Goal: Task Accomplishment & Management: Use online tool/utility

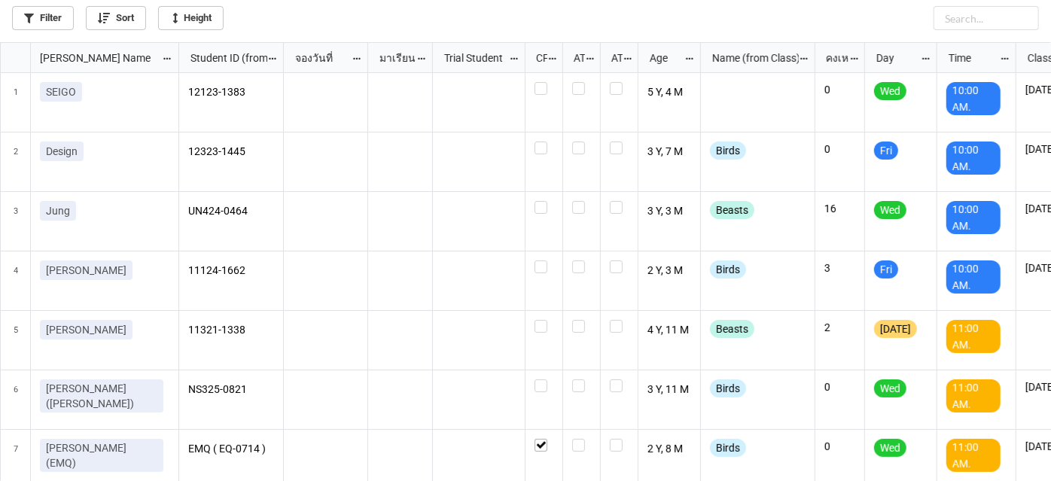
scroll to position [8, 8]
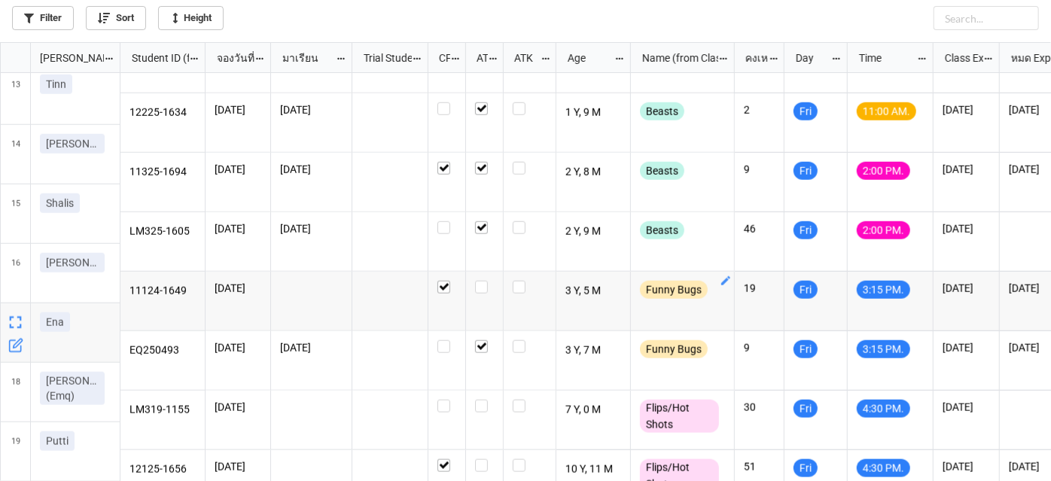
scroll to position [753, 0]
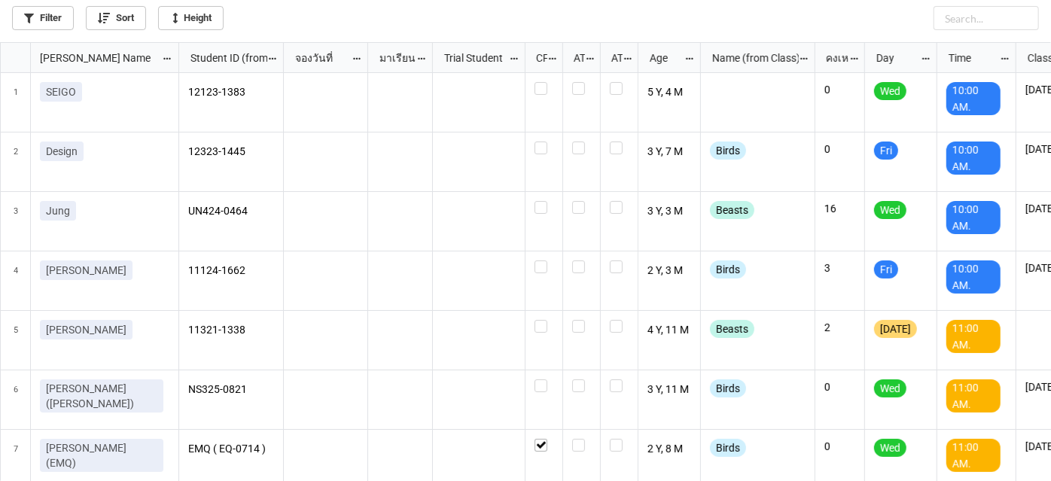
scroll to position [8, 8]
click at [51, 23] on link "Filter" at bounding box center [43, 18] width 62 height 24
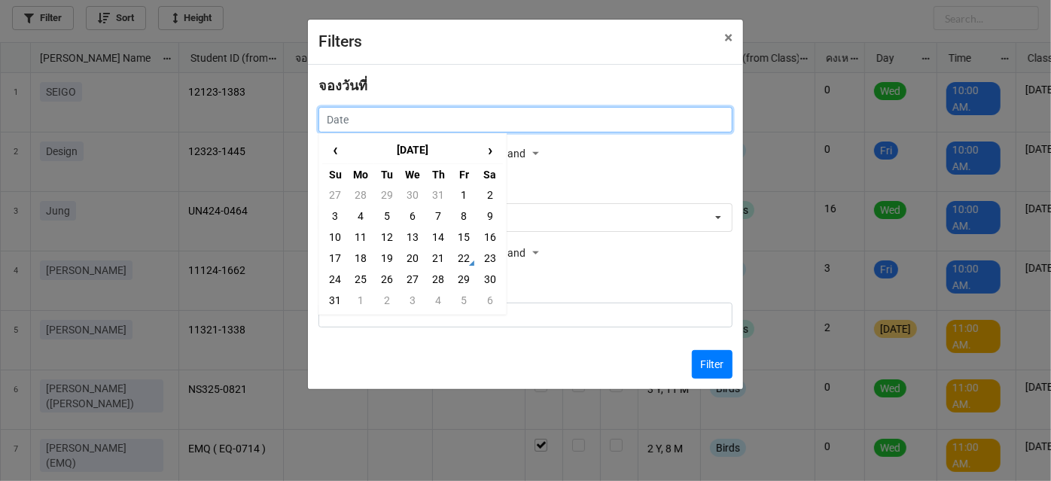
click at [680, 129] on input "text" at bounding box center [525, 120] width 414 height 26
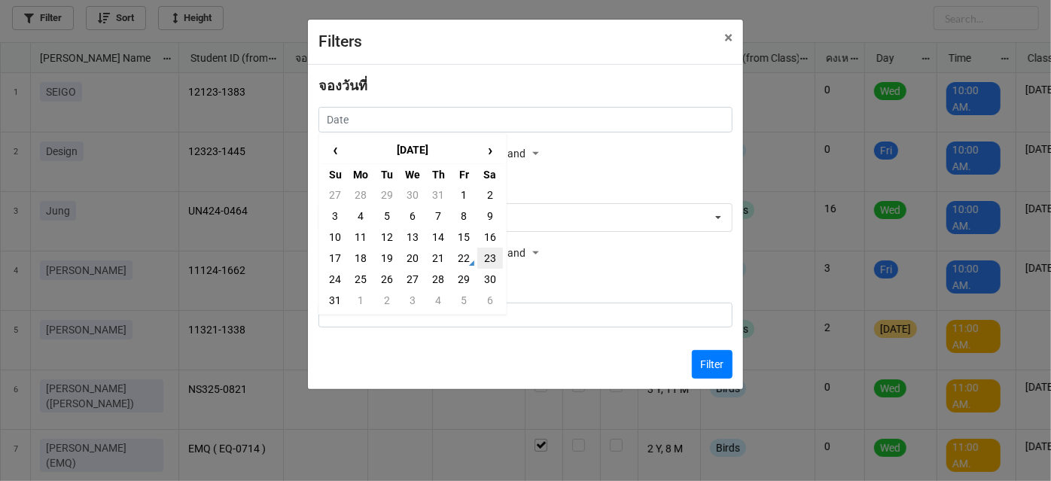
click at [486, 257] on td "23" at bounding box center [490, 258] width 26 height 21
type input "[DATE]"
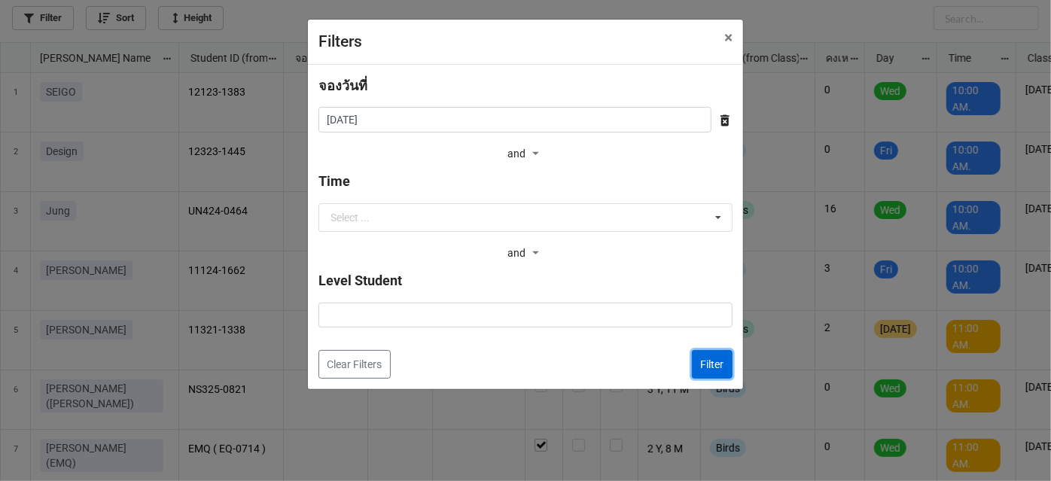
click at [704, 363] on button "Filter" at bounding box center [712, 364] width 41 height 29
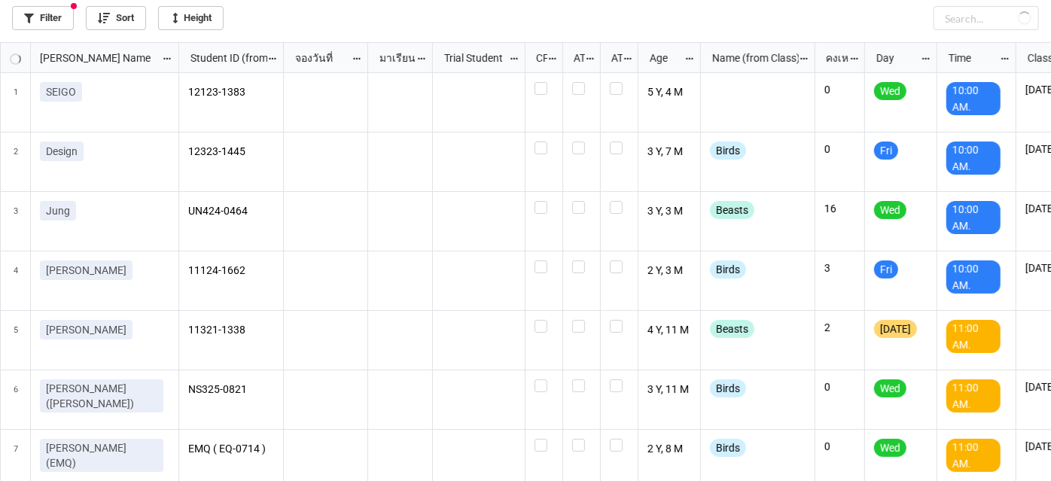
checkbox input "false"
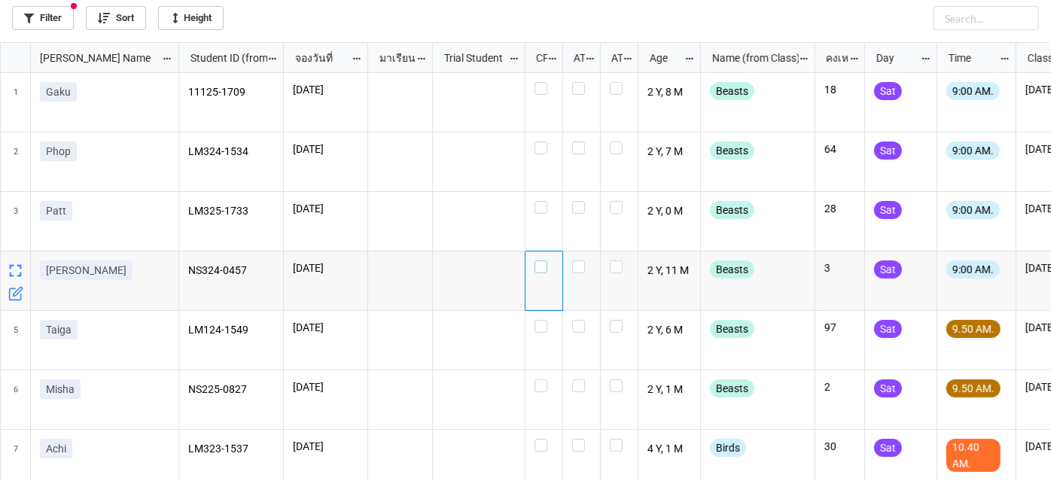
click at [540, 260] on label "grid" at bounding box center [543, 260] width 19 height 0
click at [542, 201] on label "grid" at bounding box center [543, 201] width 19 height 0
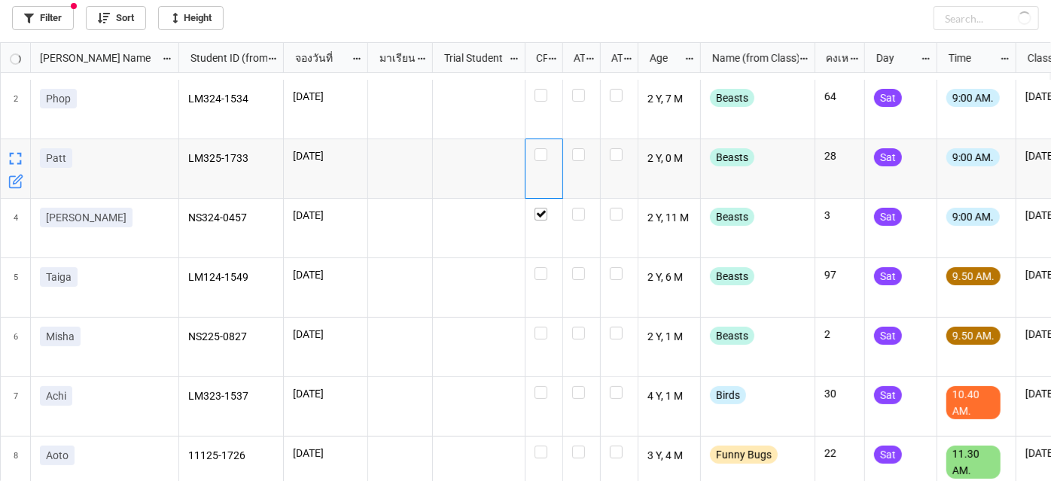
scroll to position [68, 0]
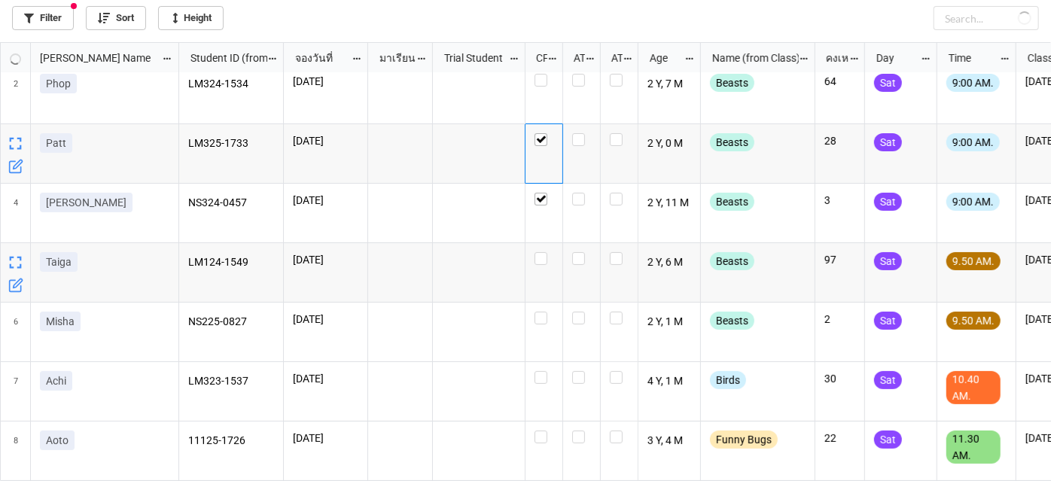
checkbox input "true"
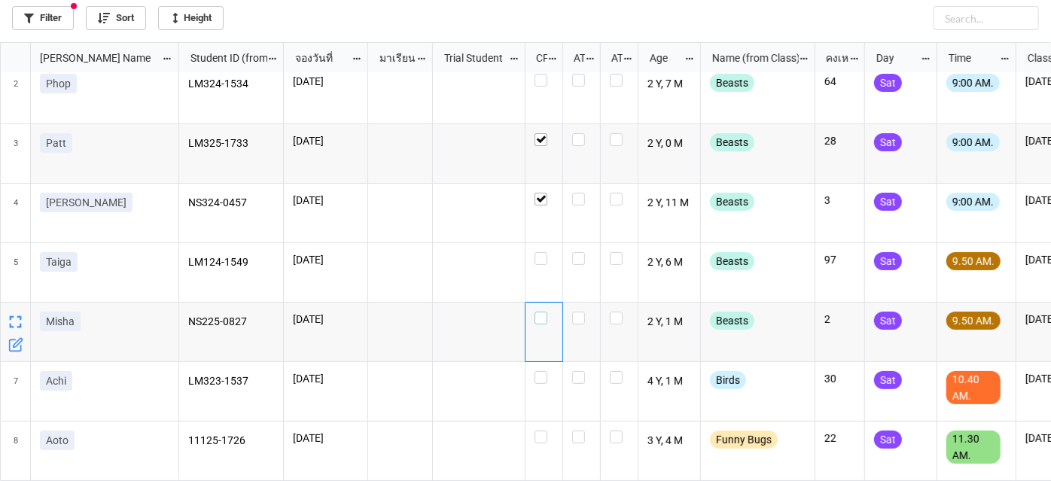
click at [540, 312] on label "grid" at bounding box center [543, 312] width 19 height 0
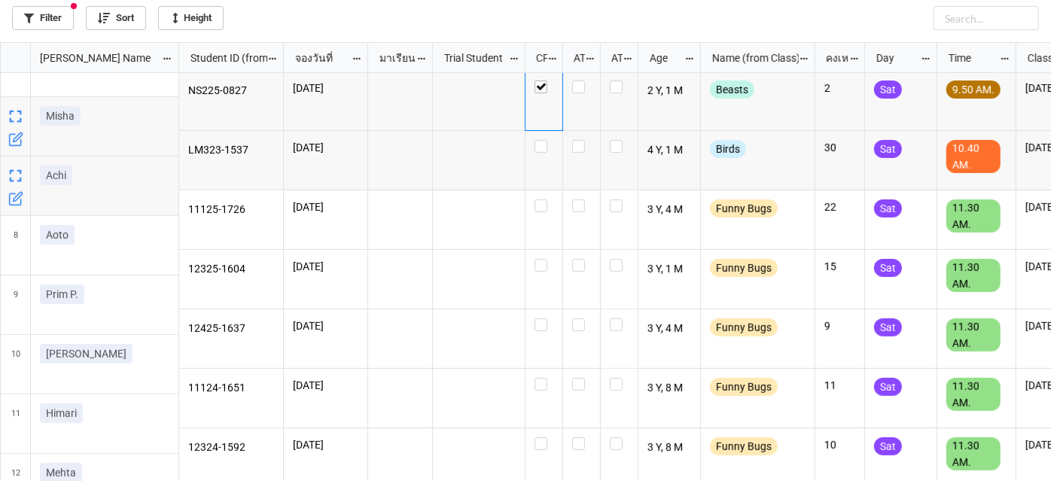
scroll to position [342, 0]
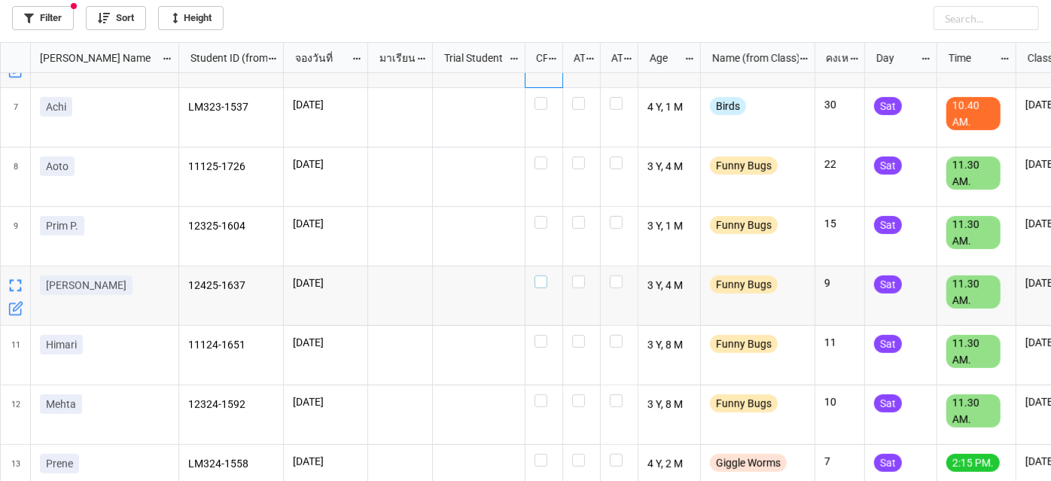
click at [541, 275] on label "grid" at bounding box center [543, 275] width 19 height 0
click at [542, 335] on label "grid" at bounding box center [543, 335] width 19 height 0
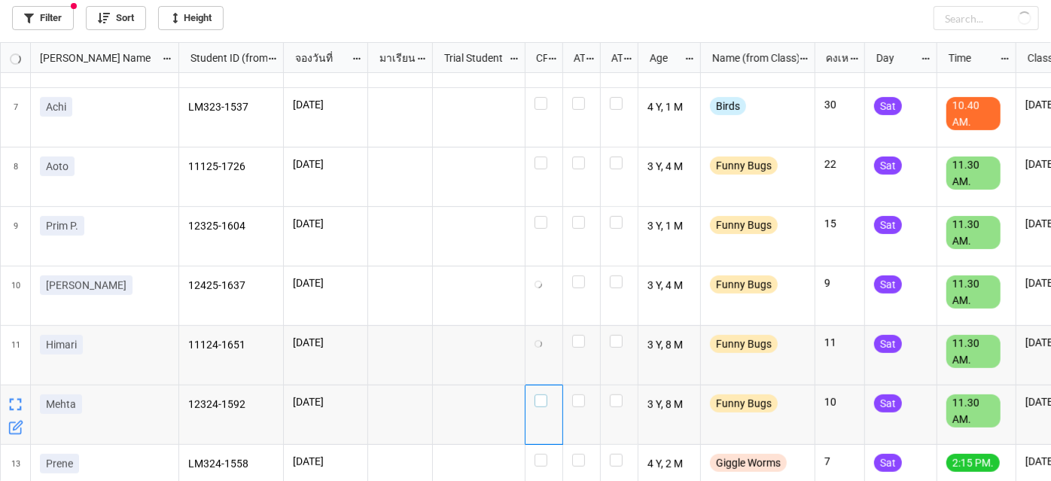
click at [540, 394] on label "grid" at bounding box center [543, 394] width 19 height 0
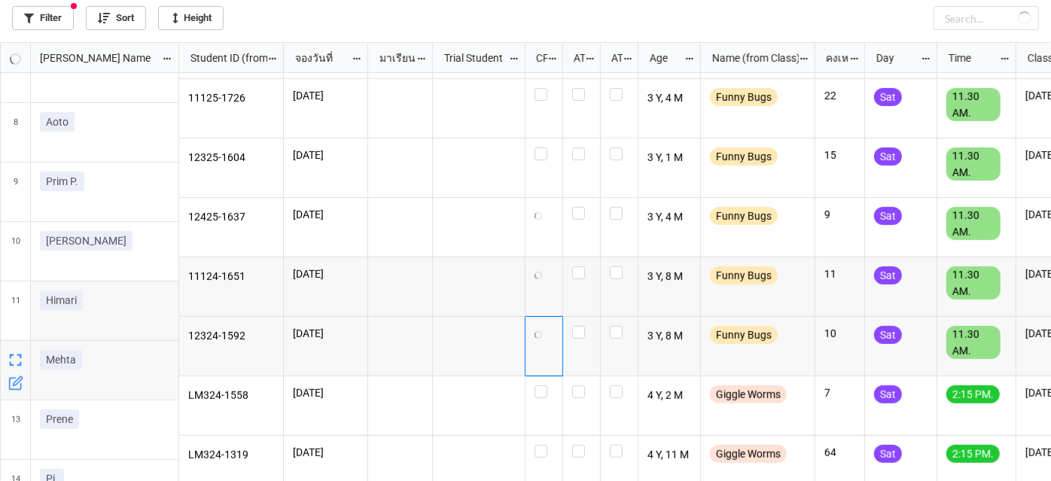
scroll to position [410, 0]
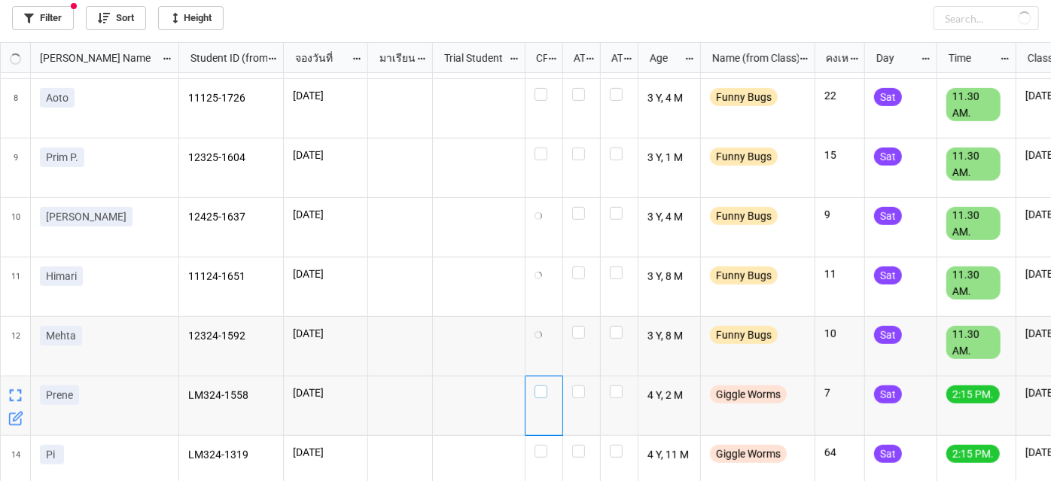
click at [540, 385] on label "grid" at bounding box center [543, 385] width 19 height 0
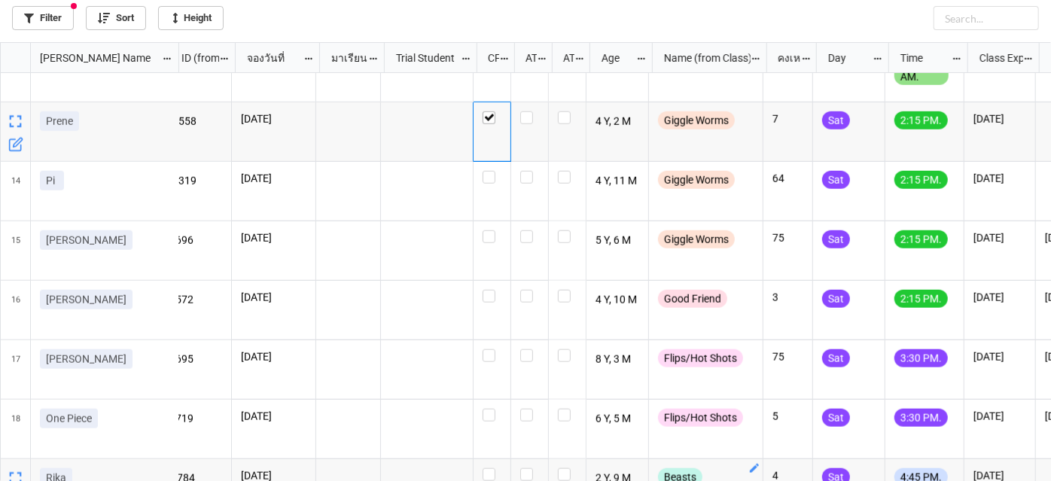
scroll to position [0, 52]
drag, startPoint x: 811, startPoint y: 477, endPoint x: 286, endPoint y: 305, distance: 552.2
click at [286, 305] on div "[DATE]" at bounding box center [274, 310] width 84 height 59
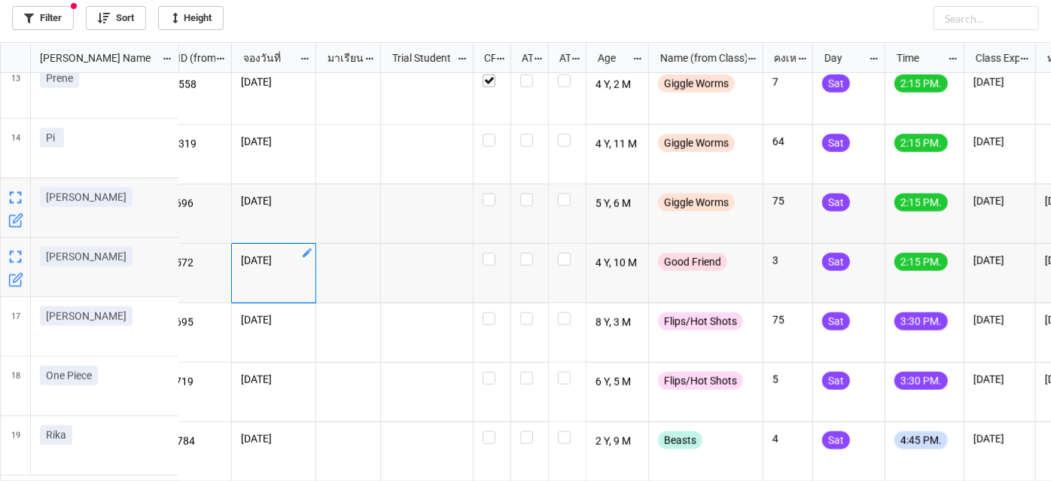
scroll to position [728, 52]
click at [37, 20] on link "Filter" at bounding box center [43, 18] width 62 height 24
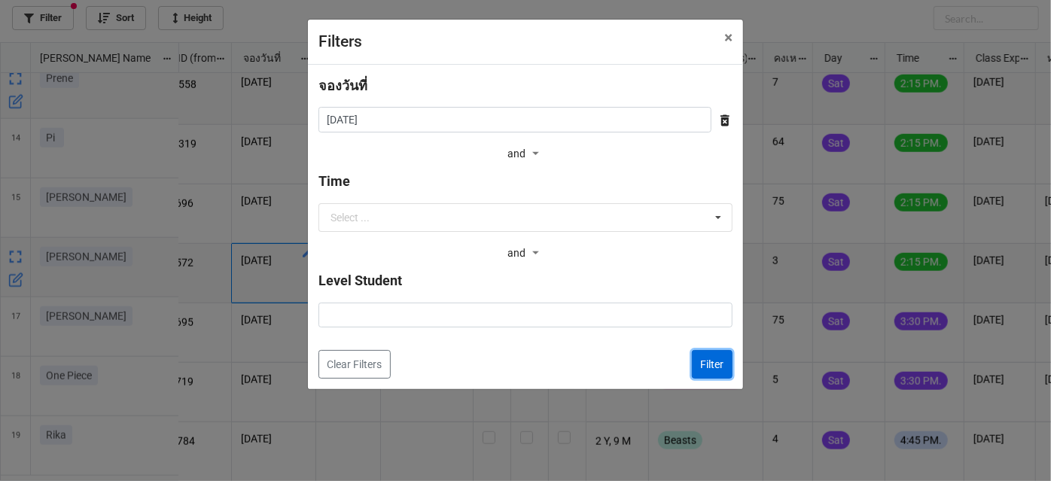
click at [695, 357] on button "Filter" at bounding box center [712, 364] width 41 height 29
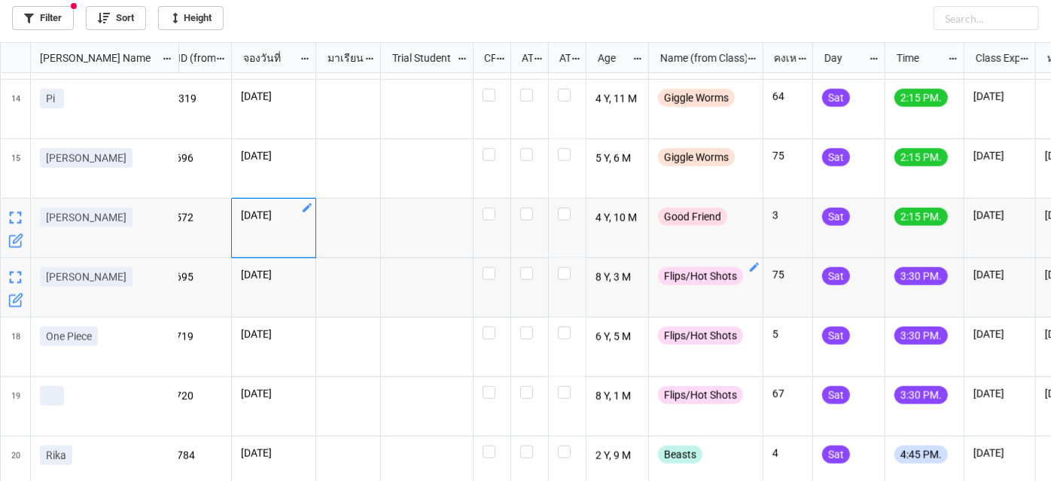
scroll to position [787, 0]
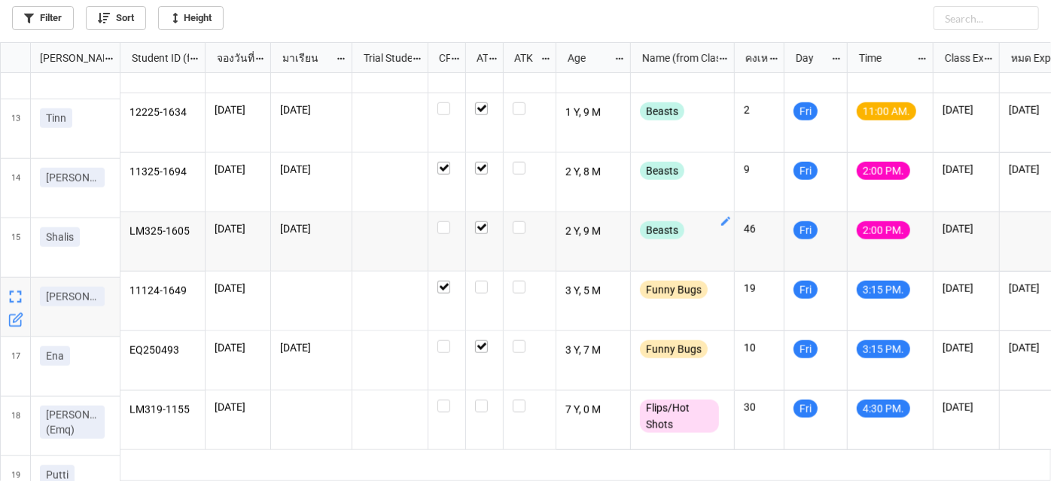
scroll to position [753, 0]
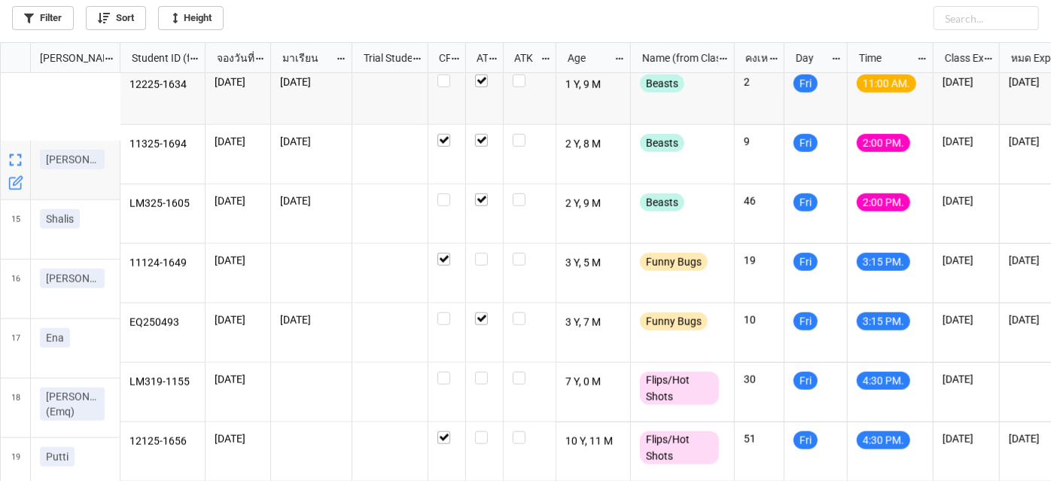
scroll to position [787, 0]
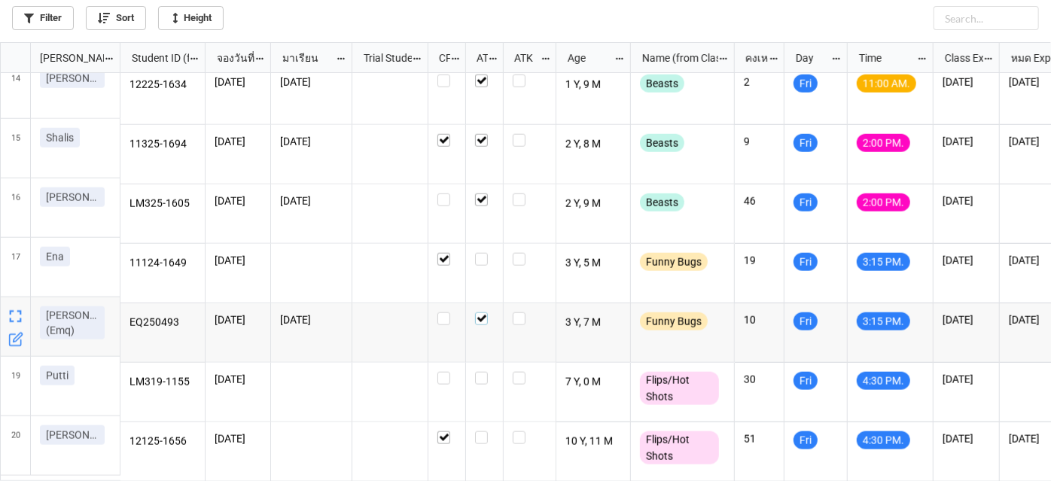
click at [482, 312] on label "grid" at bounding box center [484, 312] width 19 height 0
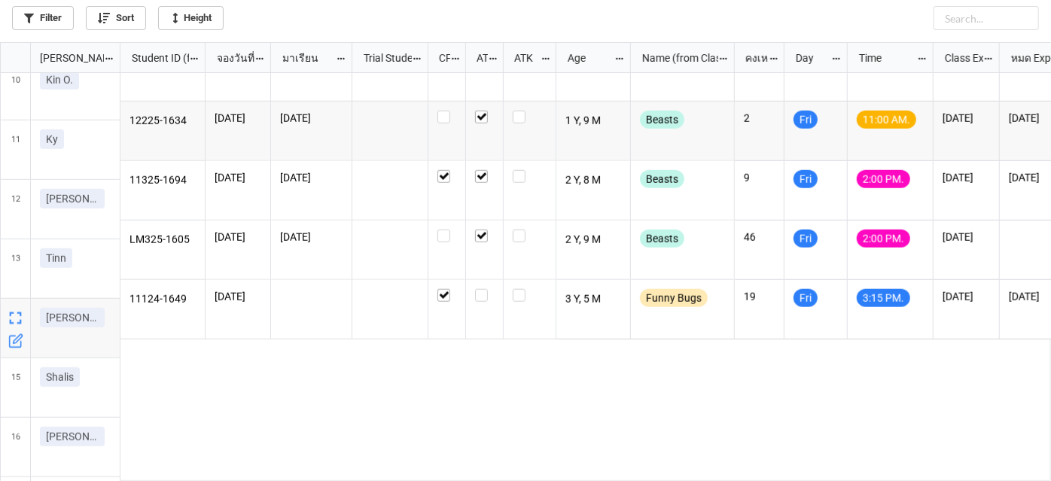
scroll to position [787, 0]
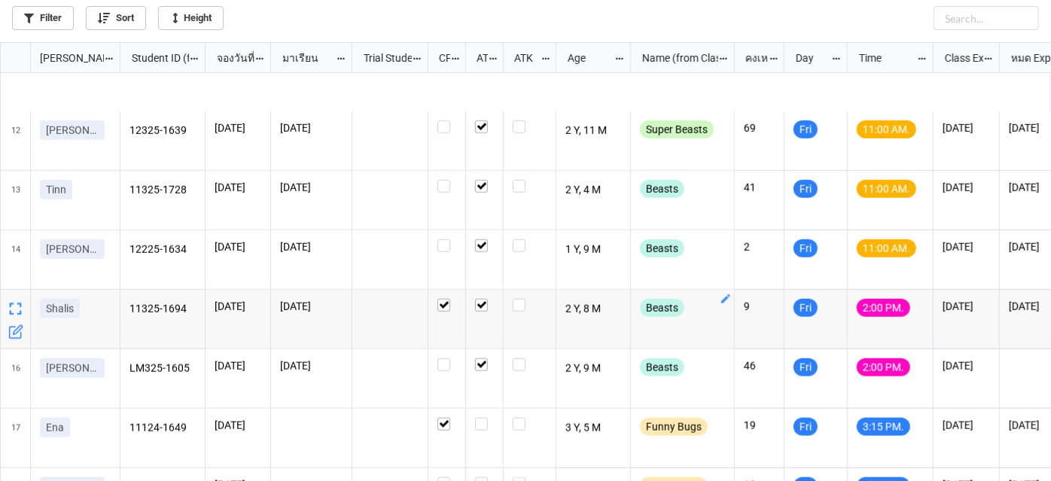
scroll to position [753, 0]
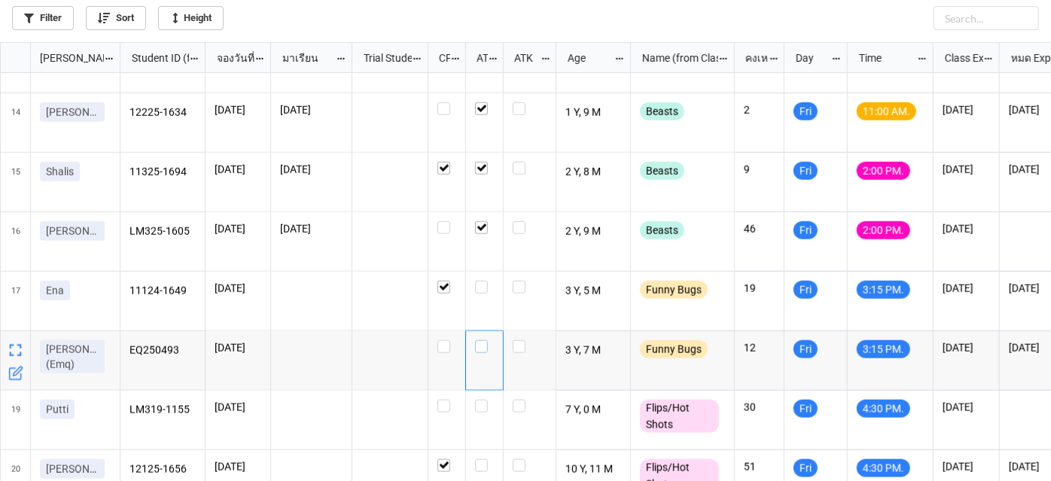
click at [485, 340] on label "grid" at bounding box center [484, 340] width 19 height 0
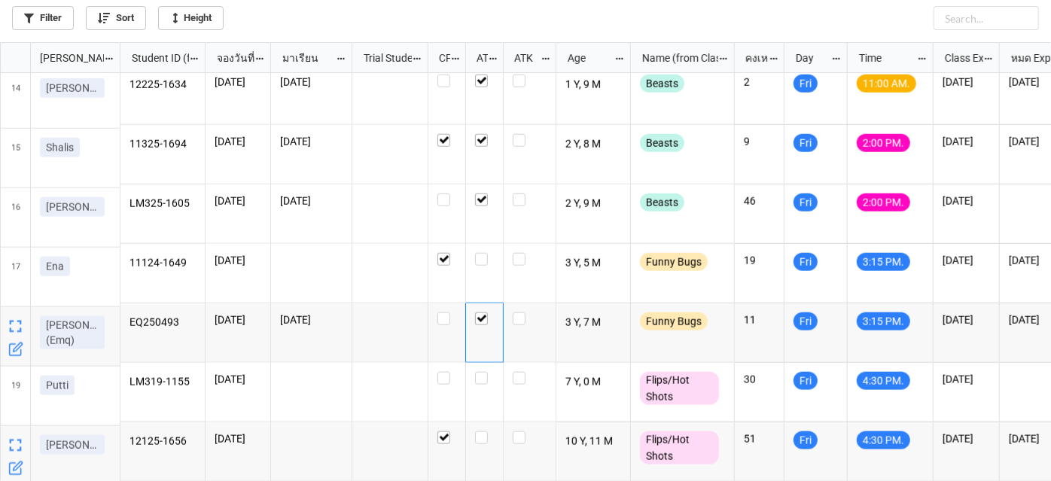
scroll to position [787, 0]
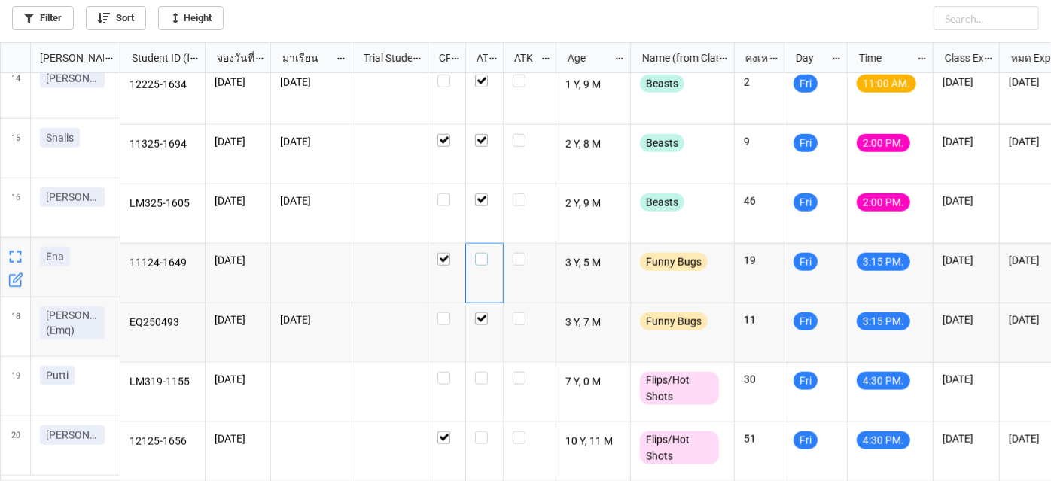
click at [488, 253] on div "grid" at bounding box center [484, 259] width 19 height 13
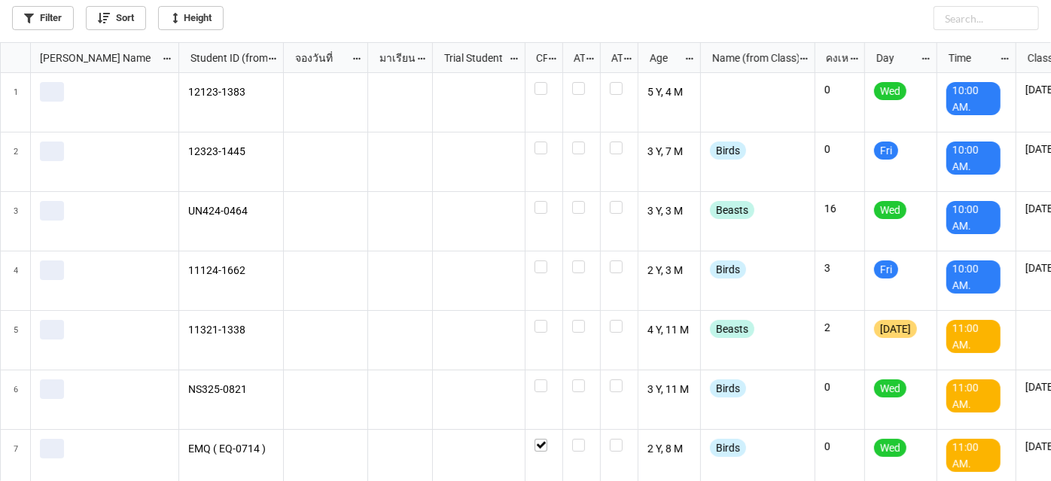
scroll to position [431, 1042]
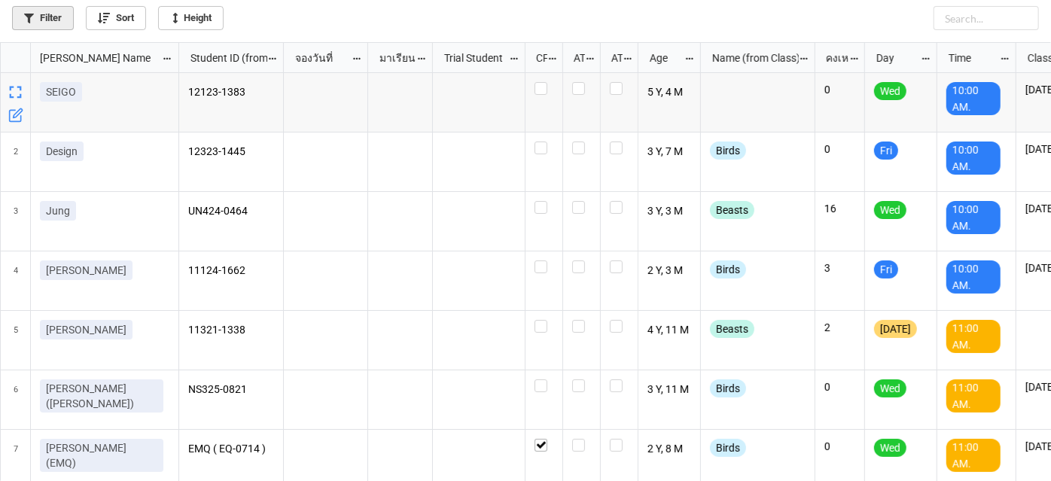
click at [28, 18] on icon at bounding box center [29, 19] width 10 height 10
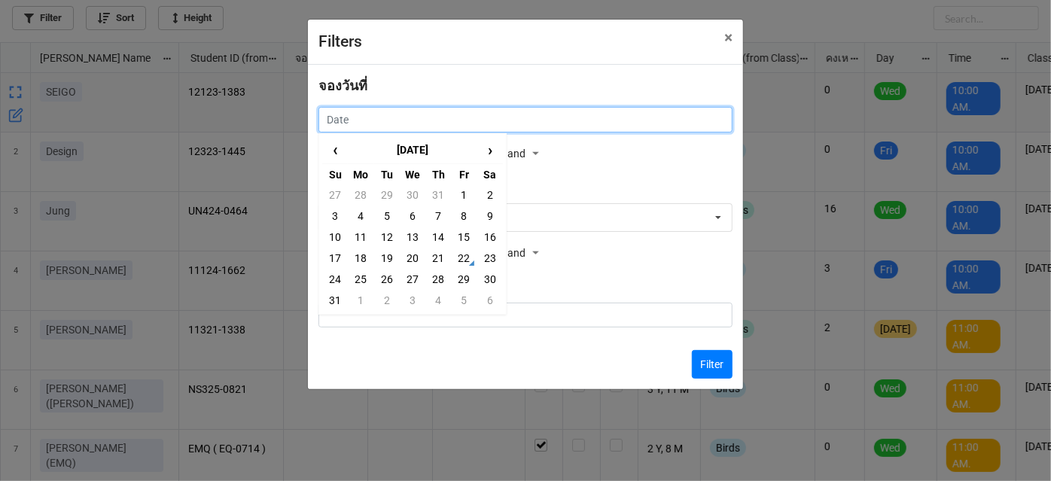
click at [382, 122] on input "text" at bounding box center [525, 120] width 414 height 26
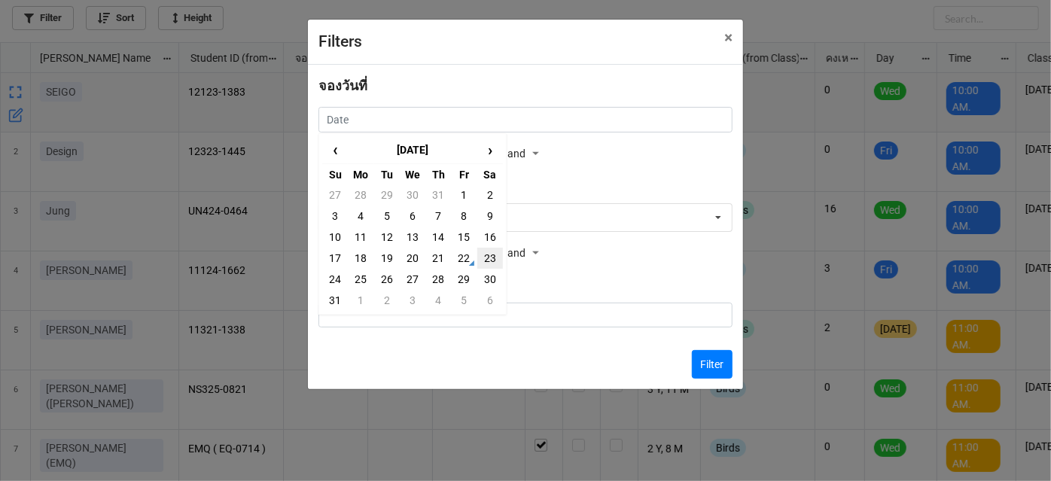
click at [489, 263] on td "23" at bounding box center [490, 258] width 26 height 21
type input "[DATE]"
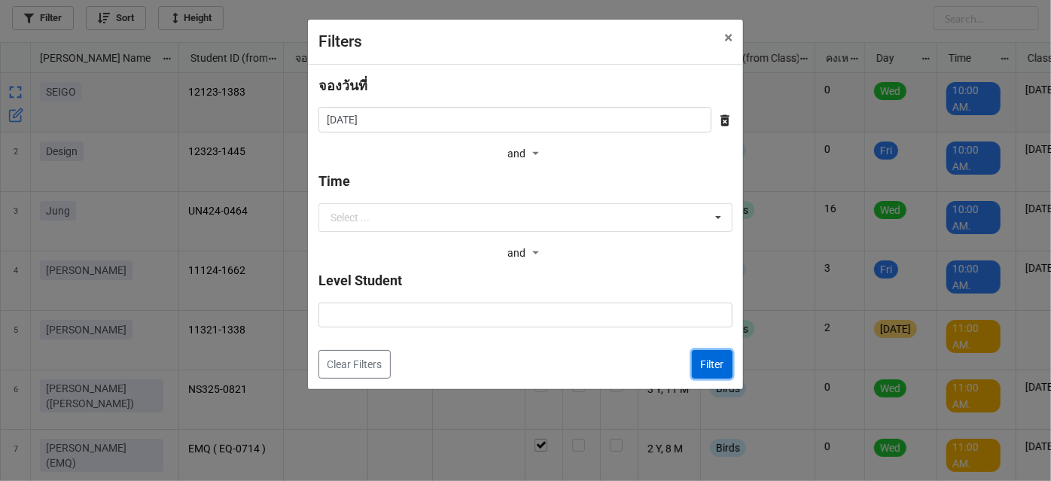
click at [707, 367] on button "Filter" at bounding box center [712, 364] width 41 height 29
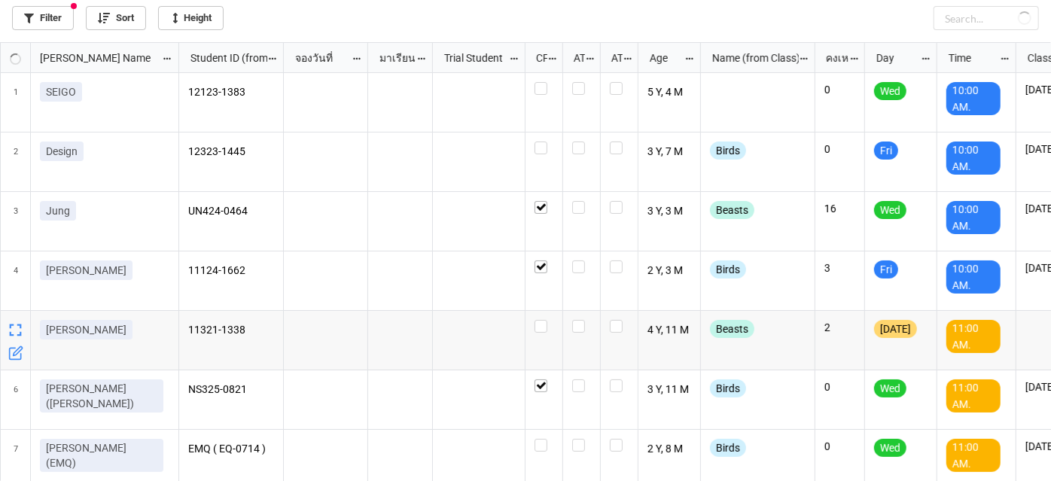
checkbox input "true"
checkbox input "false"
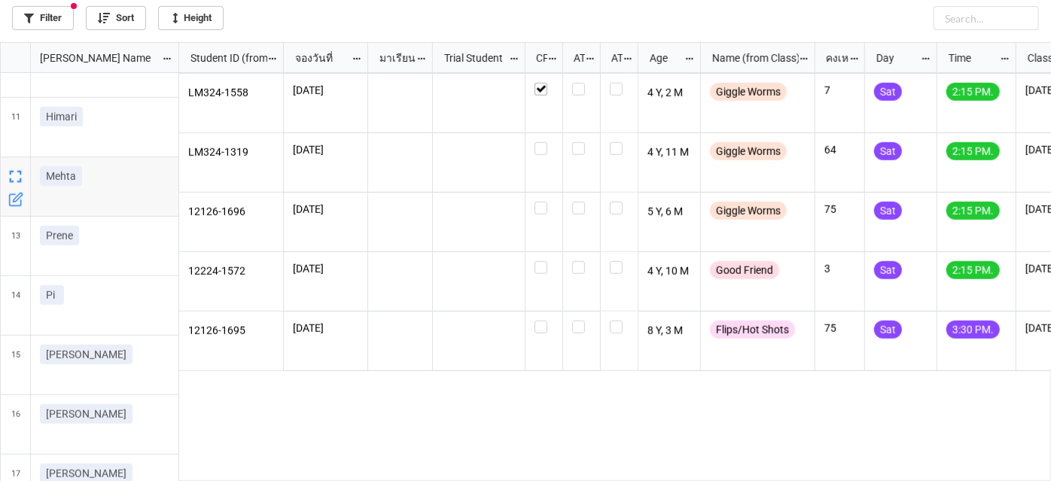
scroll to position [753, 0]
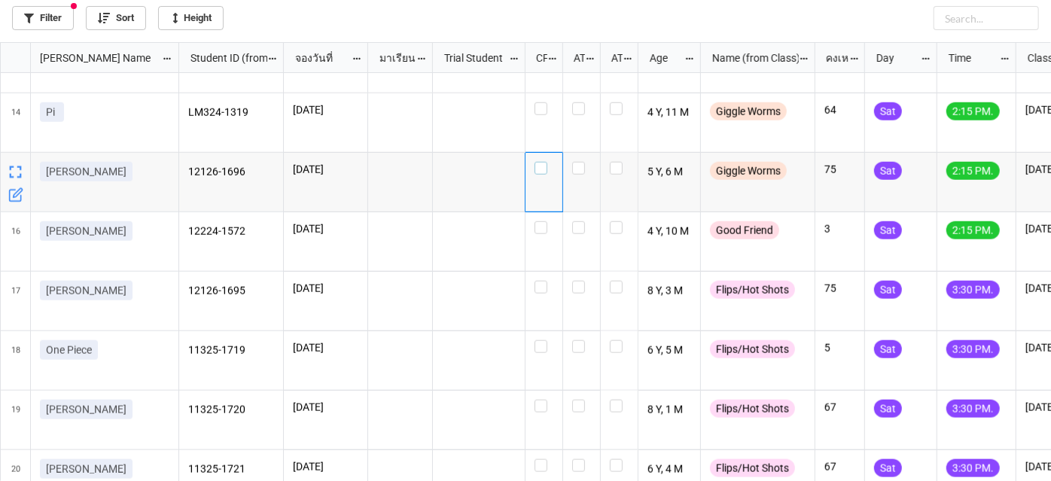
click at [536, 162] on label "grid" at bounding box center [543, 162] width 19 height 0
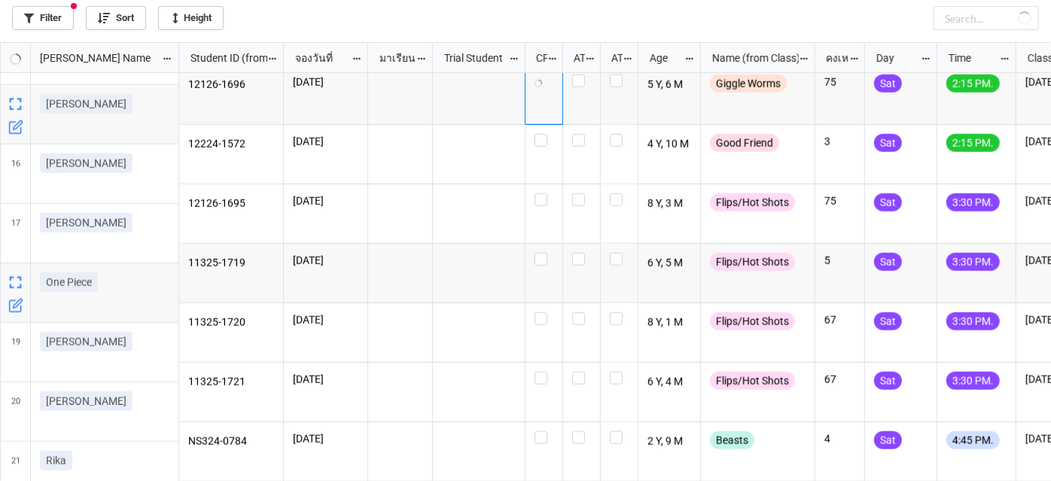
scroll to position [847, 0]
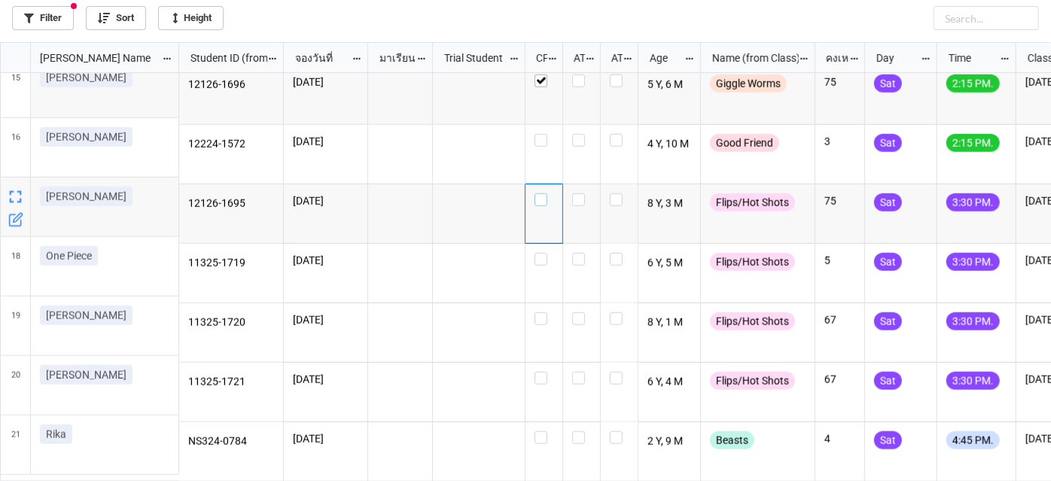
click at [540, 193] on label "grid" at bounding box center [543, 193] width 19 height 0
click at [541, 134] on label "grid" at bounding box center [543, 134] width 19 height 0
